Goal: Check status

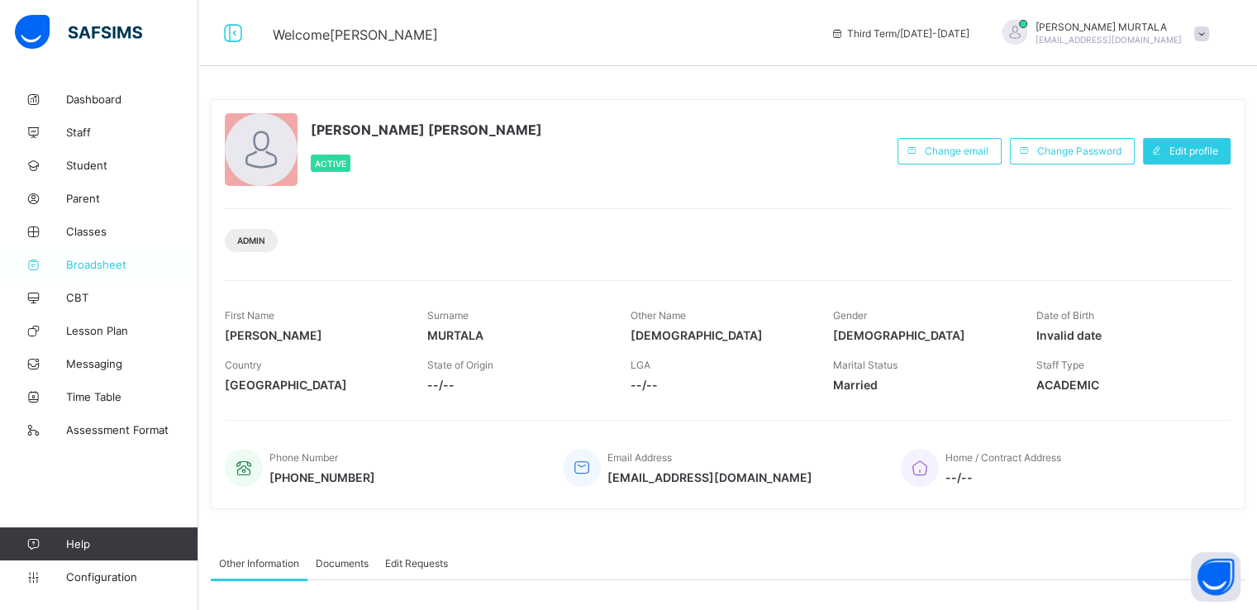
click at [111, 266] on span "Broadsheet" at bounding box center [132, 264] width 132 height 13
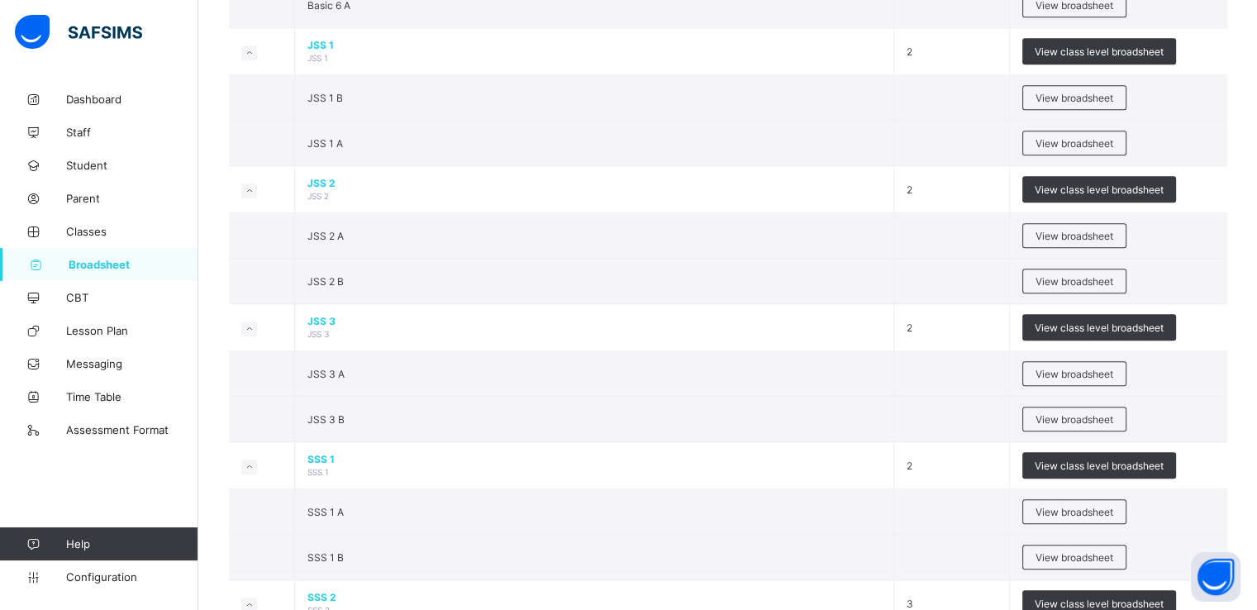
scroll to position [1435, 0]
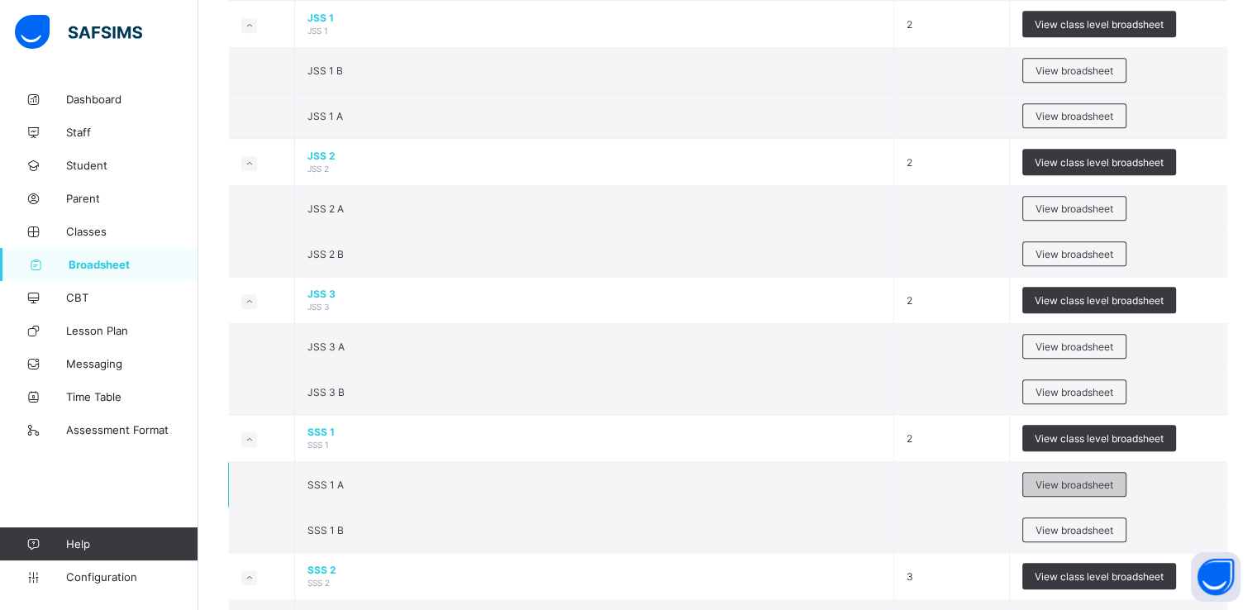
click at [1090, 478] on span "View broadsheet" at bounding box center [1074, 484] width 78 height 12
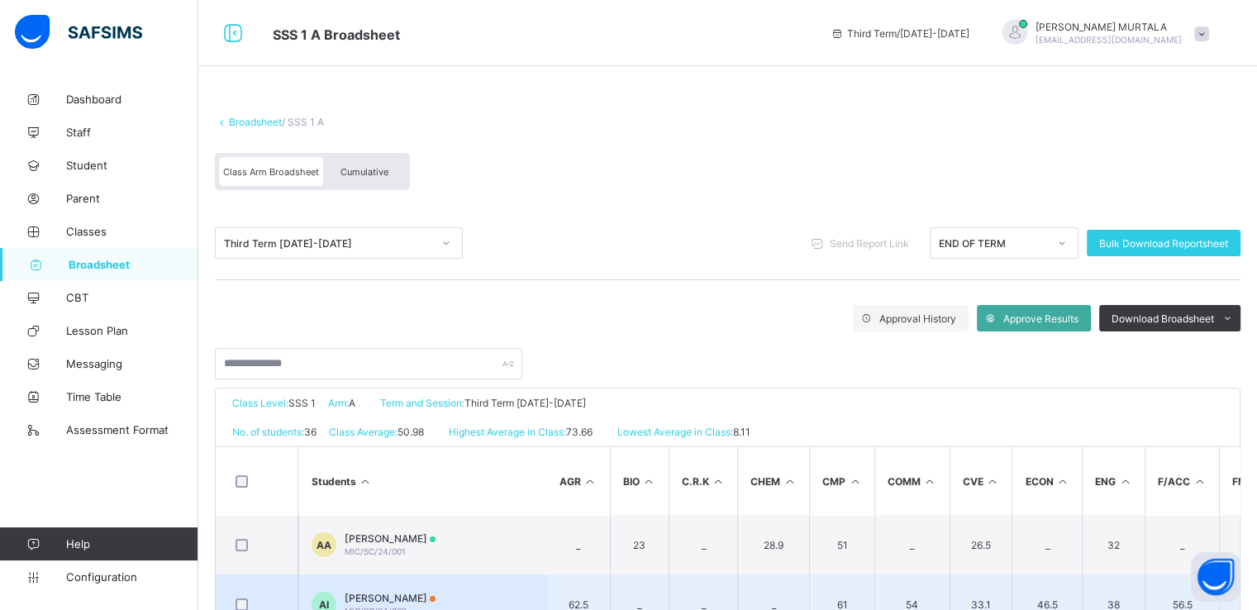
click at [412, 596] on span "[PERSON_NAME]" at bounding box center [390, 598] width 91 height 12
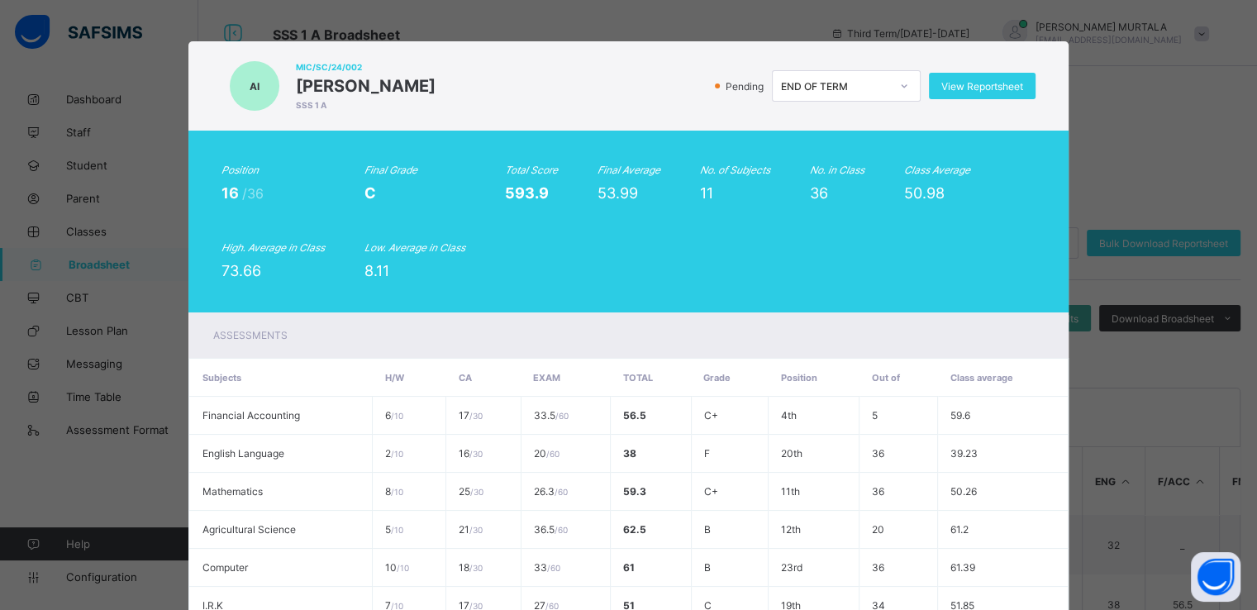
click at [1246, 172] on div "AI MIC/SC/24/002 [PERSON_NAME] SSS 1 A Pending END OF TERM View Reportsheet Pos…" at bounding box center [628, 305] width 1257 height 610
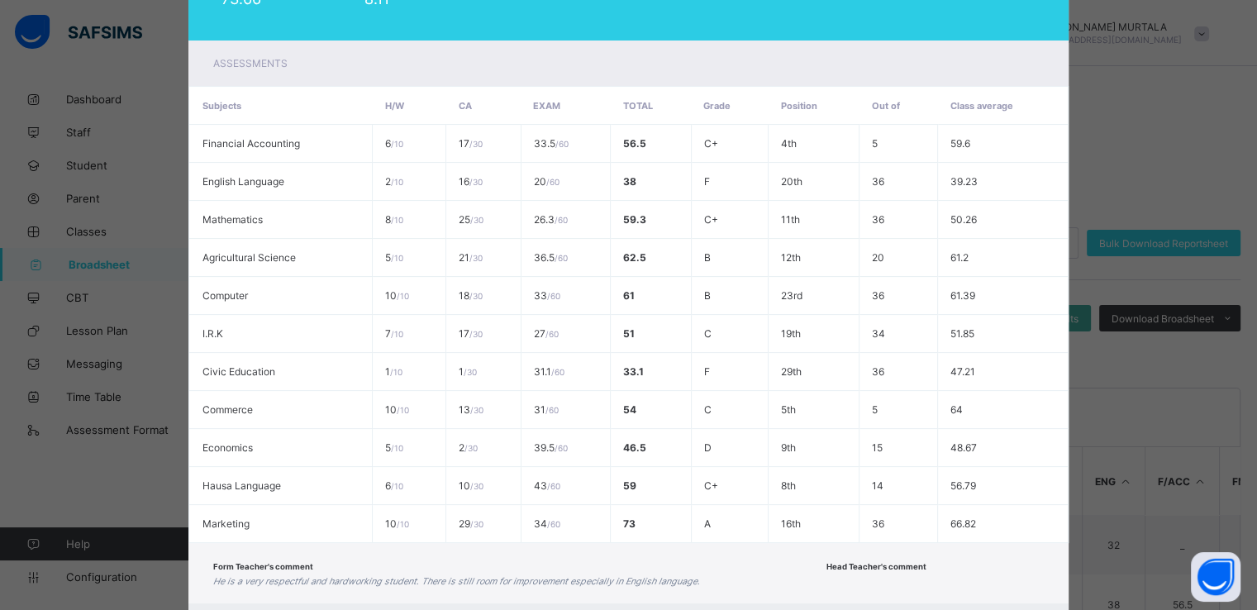
scroll to position [367, 0]
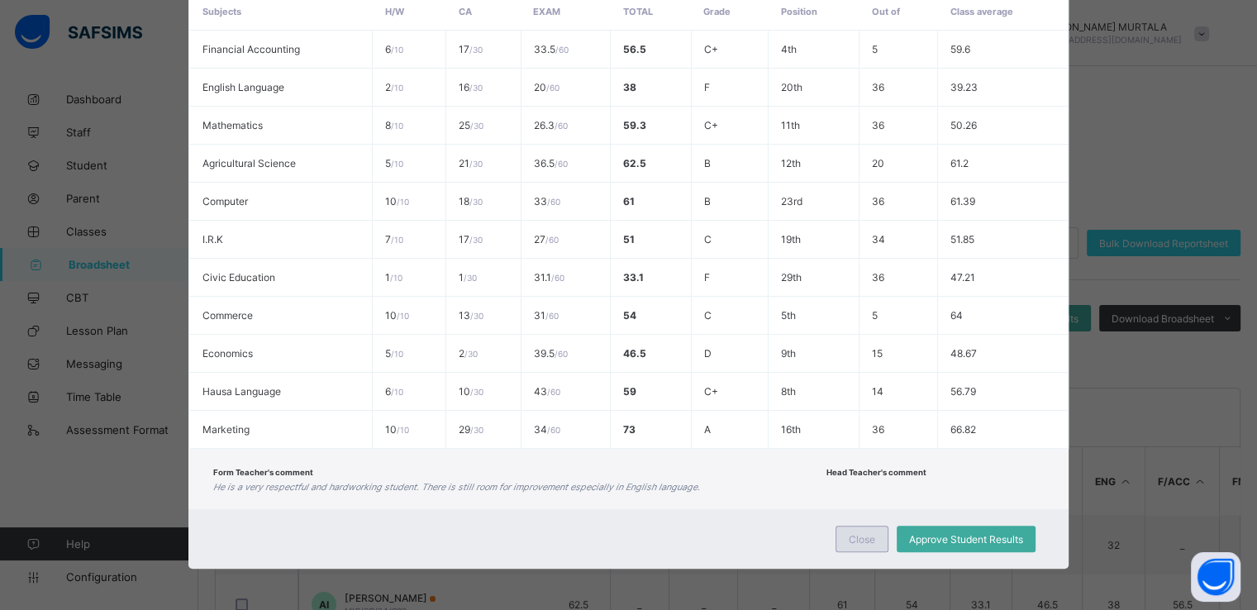
click at [859, 541] on span "Close" at bounding box center [862, 539] width 26 height 12
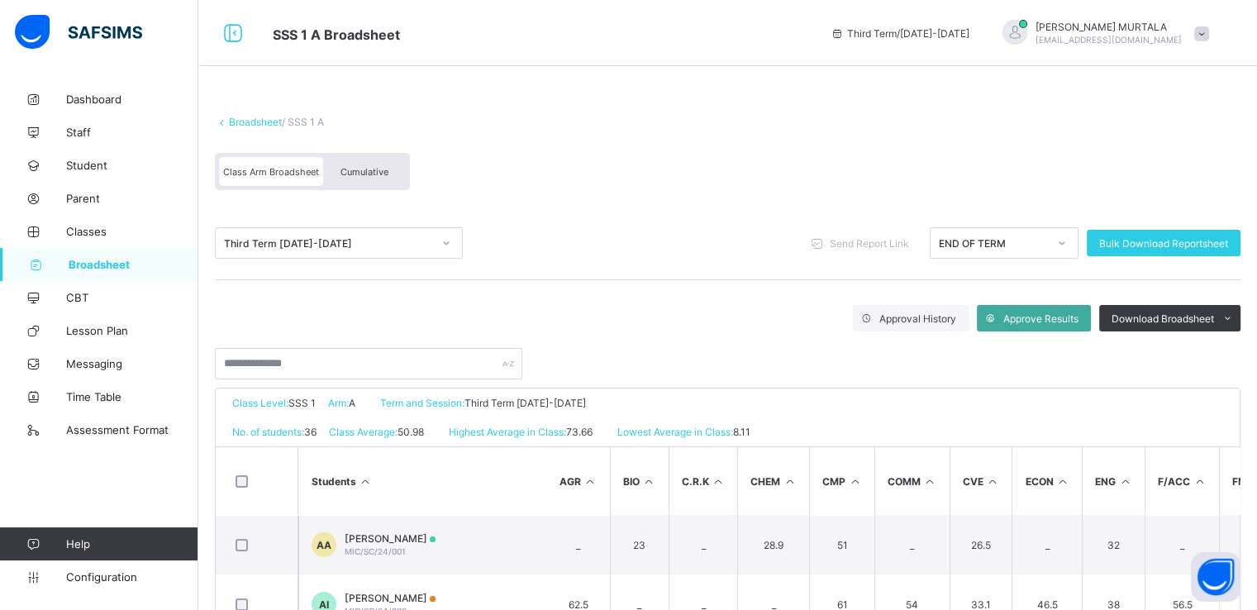
click at [380, 169] on span "Cumulative" at bounding box center [364, 172] width 48 height 12
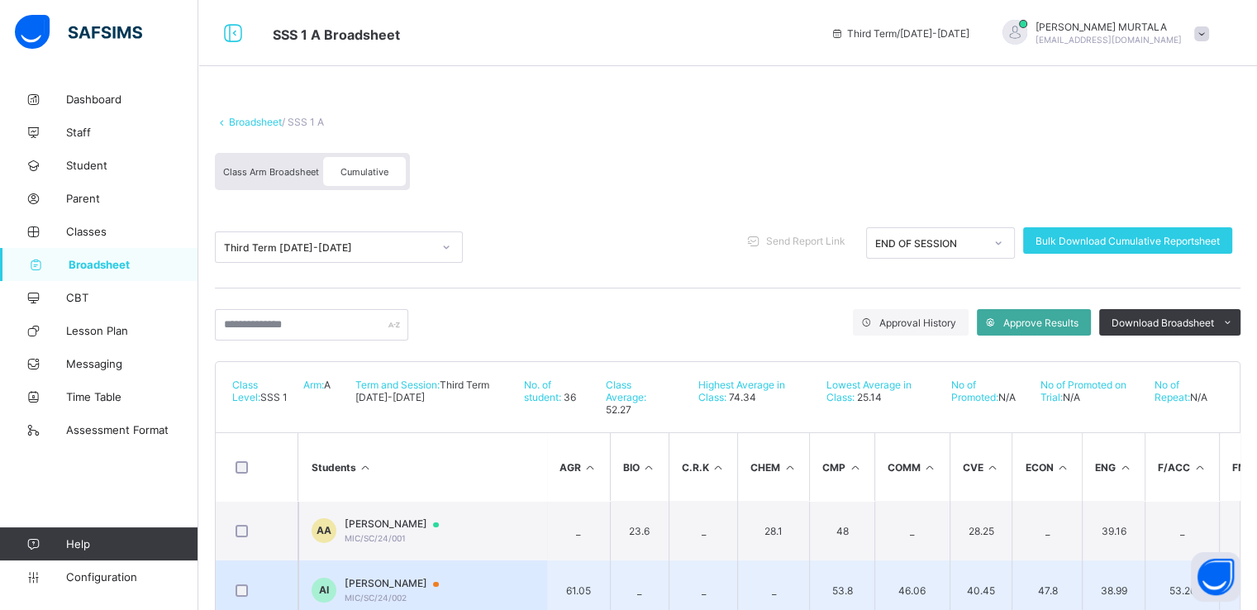
click at [392, 579] on span "[PERSON_NAME]" at bounding box center [400, 583] width 110 height 13
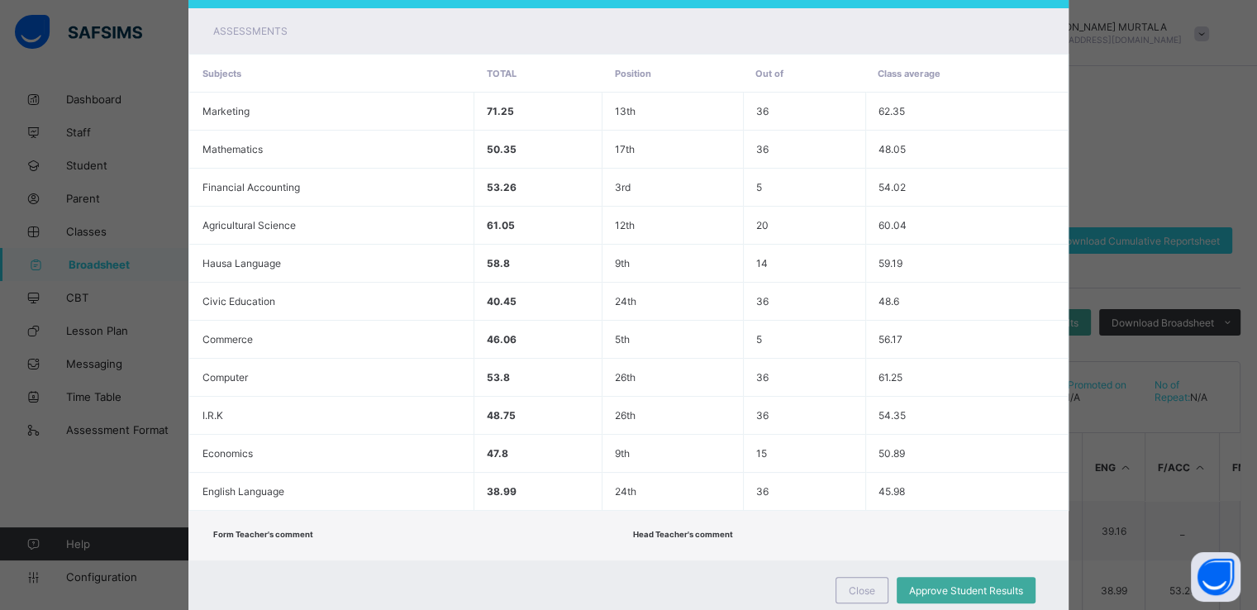
scroll to position [357, 0]
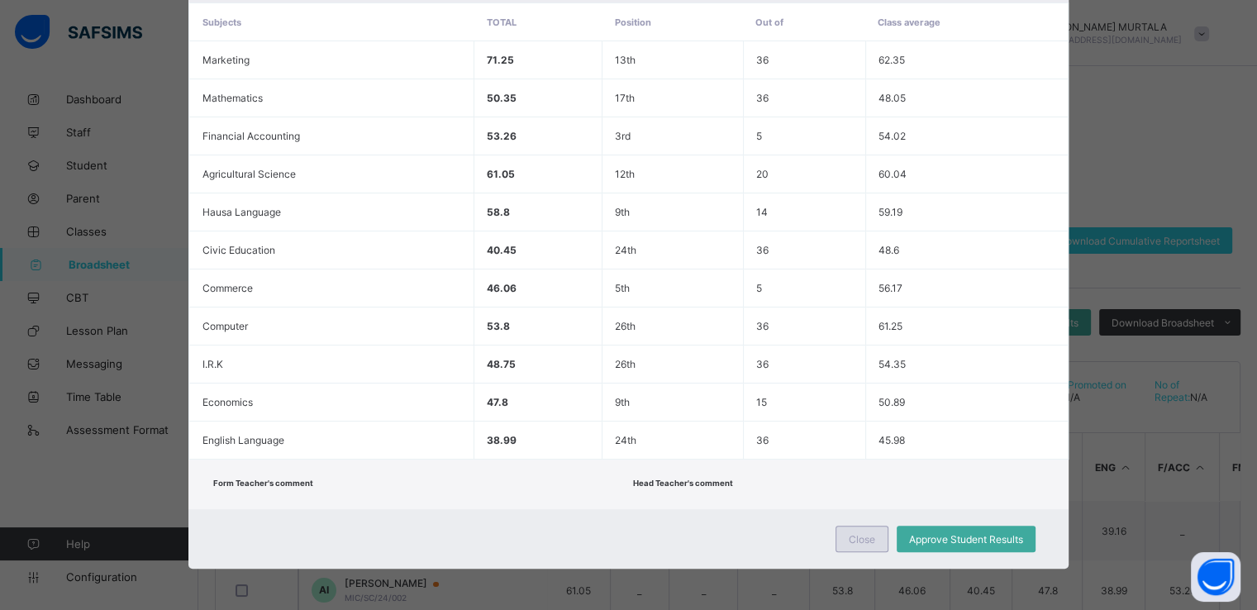
click at [862, 535] on span "Close" at bounding box center [862, 539] width 26 height 12
